Goal: Check status: Check status

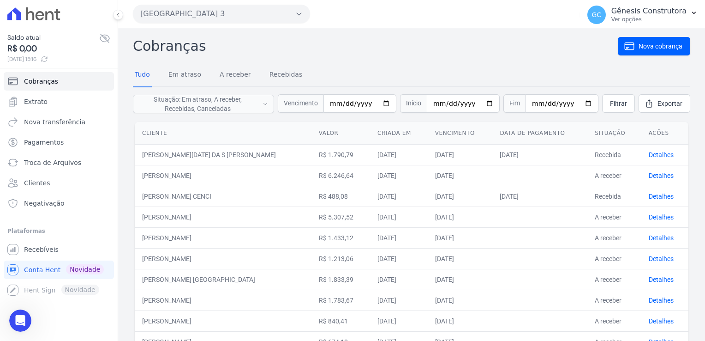
scroll to position [53, 0]
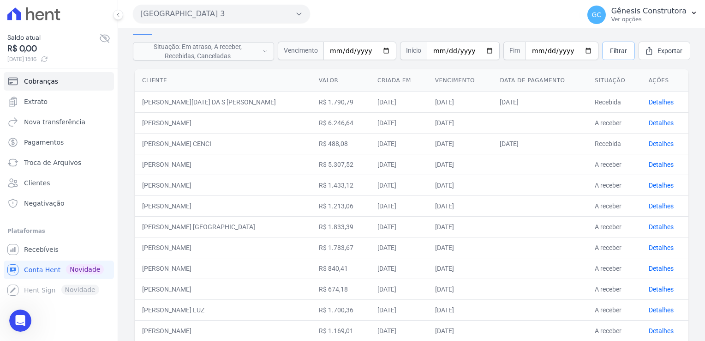
click at [610, 54] on span "Filtrar" at bounding box center [618, 50] width 17 height 9
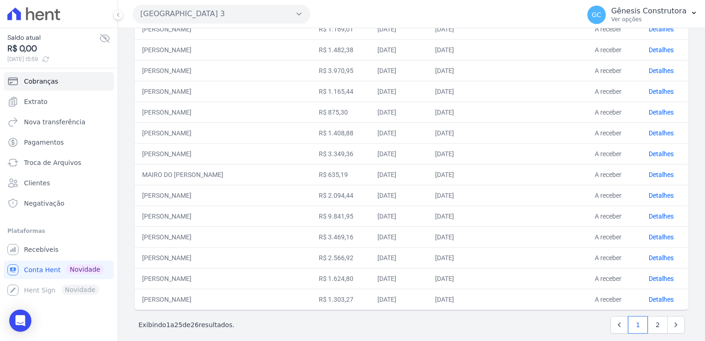
scroll to position [362, 0]
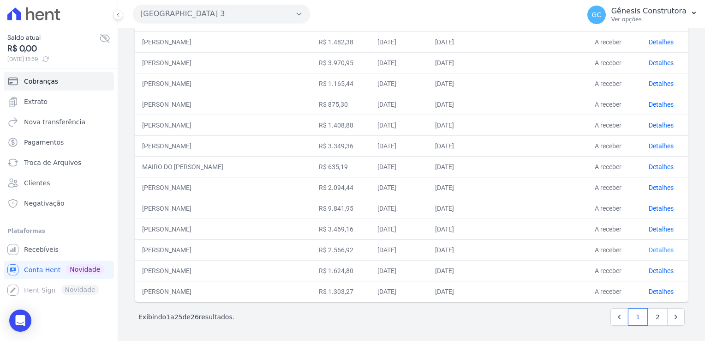
click at [663, 248] on link "Detalhes" at bounding box center [661, 249] width 25 height 7
